Goal: Find specific page/section: Find specific page/section

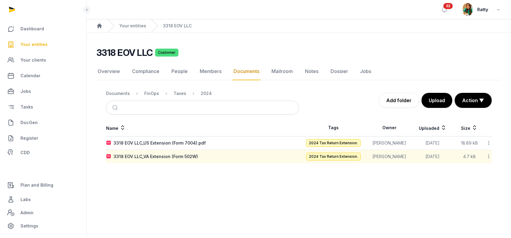
click at [43, 45] on span "Your entities" at bounding box center [33, 44] width 27 height 7
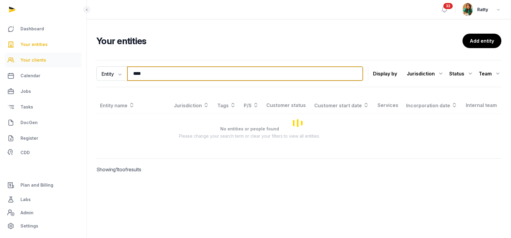
drag, startPoint x: 155, startPoint y: 79, endPoint x: 56, endPoint y: 54, distance: 102.7
click at [69, 61] on div "Dashboard Your entities Your clients Calendar Jobs Tasks DocGen Register CDD Pl…" at bounding box center [255, 119] width 511 height 238
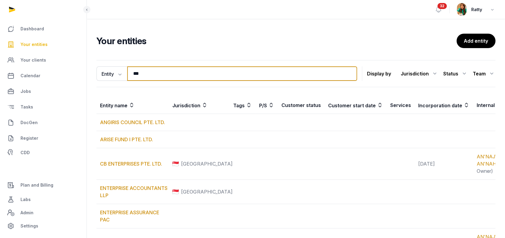
type input "**********"
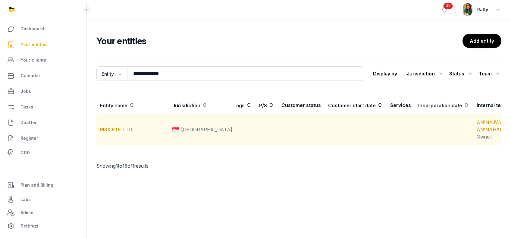
click at [112, 136] on td "RISX PTE. LTD." at bounding box center [132, 130] width 72 height 32
click at [114, 133] on link "RISX PTE. LTD." at bounding box center [116, 130] width 33 height 6
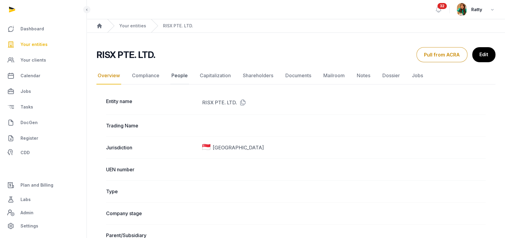
click at [176, 76] on link "People" at bounding box center [179, 75] width 19 height 17
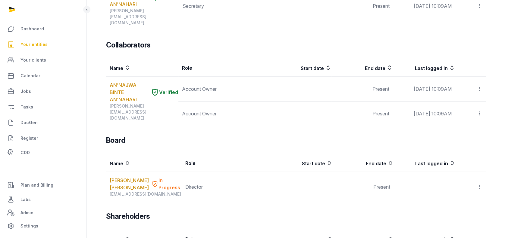
scroll to position [245, 0]
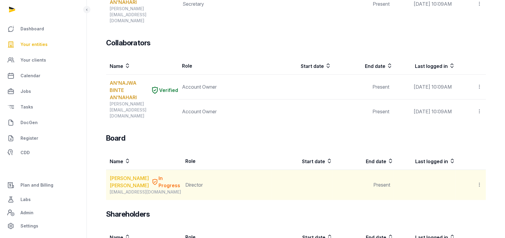
click at [117, 175] on link "[PERSON_NAME] [PERSON_NAME]" at bounding box center [129, 182] width 39 height 14
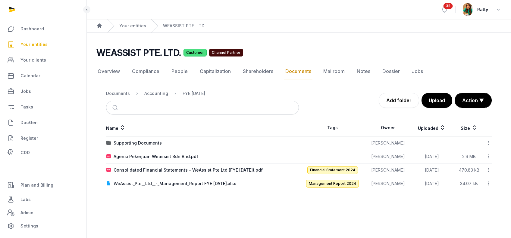
click at [37, 44] on span "Your entities" at bounding box center [33, 44] width 27 height 7
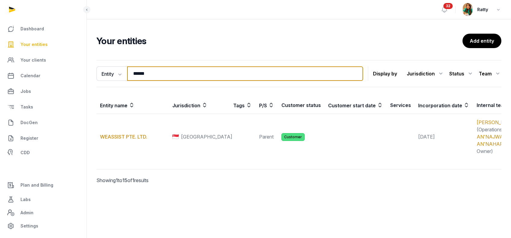
drag, startPoint x: 156, startPoint y: 75, endPoint x: 2, endPoint y: 72, distance: 153.6
click at [5, 74] on div "Dashboard Your entities Your clients Calendar Jobs Tasks DocGen Register CDD Pl…" at bounding box center [255, 119] width 511 height 238
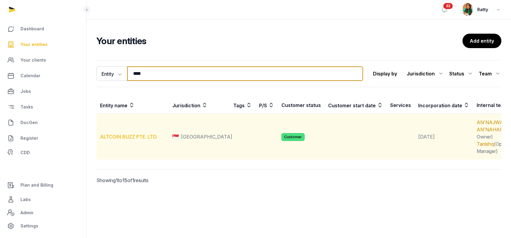
type input "****"
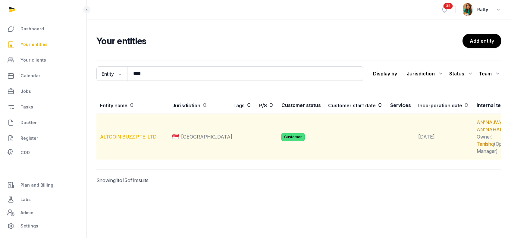
click at [138, 140] on link "ALTCOIN BUZZ PTE. LTD." at bounding box center [129, 137] width 58 height 6
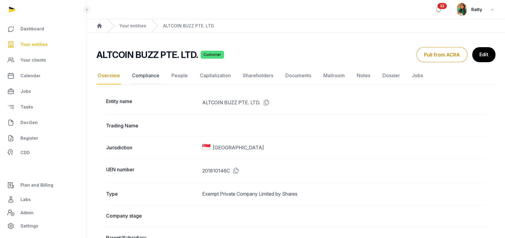
click at [140, 76] on link "Compliance" at bounding box center [146, 75] width 30 height 17
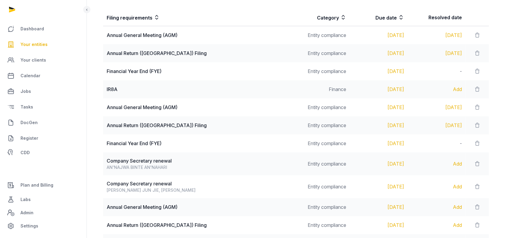
scroll to position [160, 0]
